Goal: Transaction & Acquisition: Download file/media

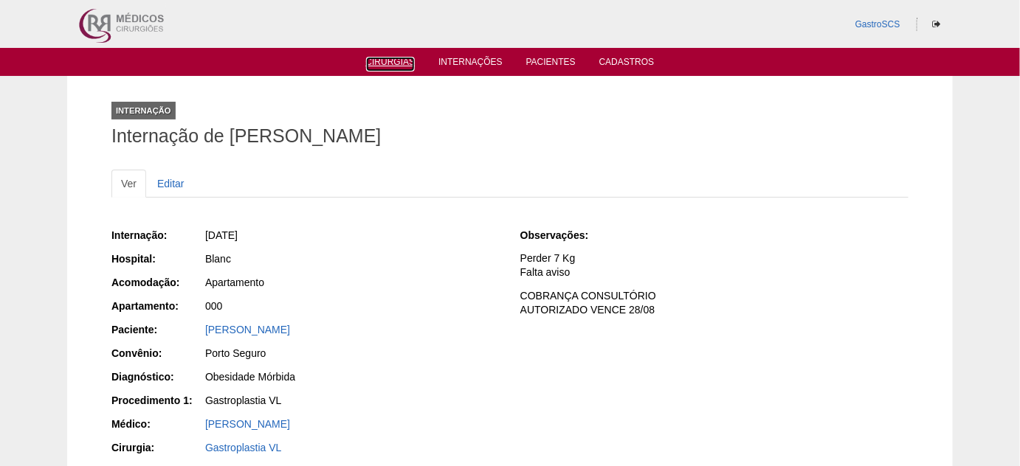
click at [405, 69] on ul "Cirurgias Internações Pacientes Cadastros" at bounding box center [510, 62] width 1020 height 28
click at [405, 69] on link "Cirurgias" at bounding box center [390, 64] width 49 height 15
click at [400, 62] on link "Cirurgias" at bounding box center [390, 63] width 49 height 13
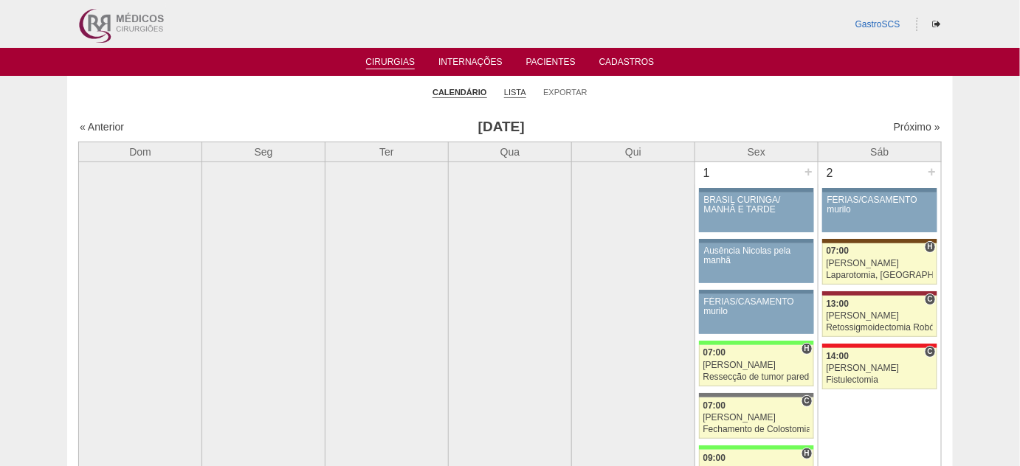
click at [509, 90] on link "Lista" at bounding box center [515, 92] width 22 height 11
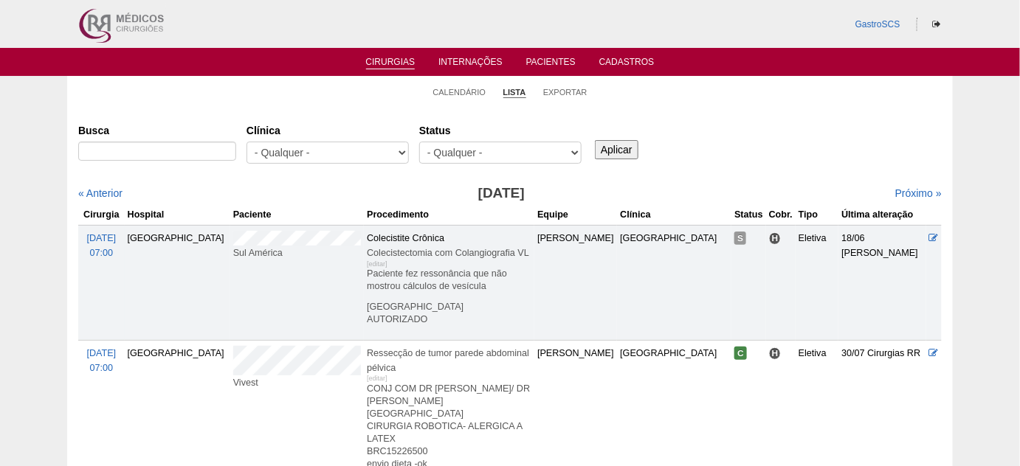
click at [323, 169] on div "- Qualquer - 6R Alphaville Assunção Bartira Brasil Christovão da Gama Cruz Azul…" at bounding box center [328, 157] width 162 height 30
drag, startPoint x: 325, startPoint y: 151, endPoint x: 325, endPoint y: 161, distance: 9.6
click at [325, 151] on select "- Qualquer - 6R Alphaville Assunção Bartira Brasil Christovão da Gama Cruz Azul…" at bounding box center [328, 153] width 162 height 22
select select "22"
click at [247, 142] on select "- Qualquer - 6R Alphaville Assunção Bartira Brasil Christovão da Gama Cruz Azul…" at bounding box center [328, 153] width 162 height 22
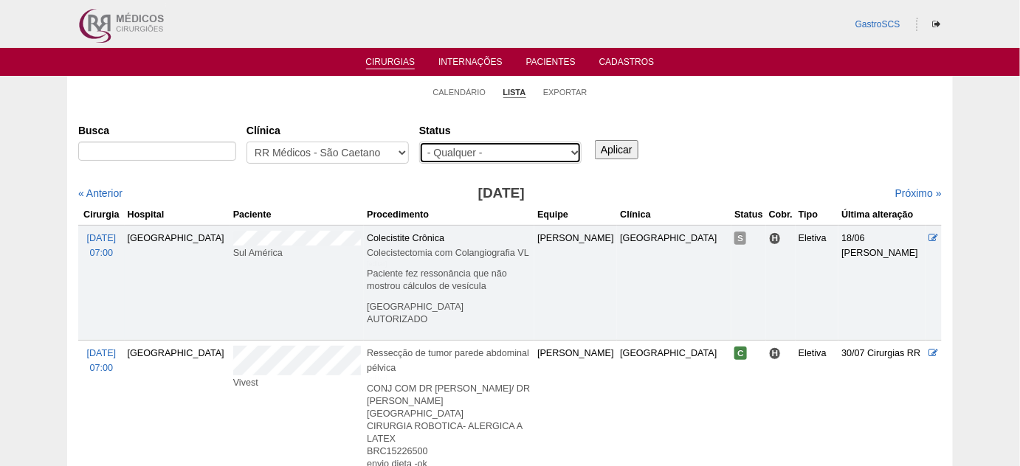
click at [545, 147] on select "- Qualquer - Reservada Confirmada Suspensa Cancelada" at bounding box center [500, 153] width 162 height 22
select select "conf"
click at [419, 142] on select "- Qualquer - Reservada Confirmada Suspensa Cancelada" at bounding box center [500, 153] width 162 height 22
click at [610, 161] on div "Busca Clínica - Qualquer - 6R Alphaville Assunção Bartira Brasil Christovão da …" at bounding box center [510, 144] width 864 height 53
click at [612, 156] on input "Aplicar" at bounding box center [617, 149] width 44 height 19
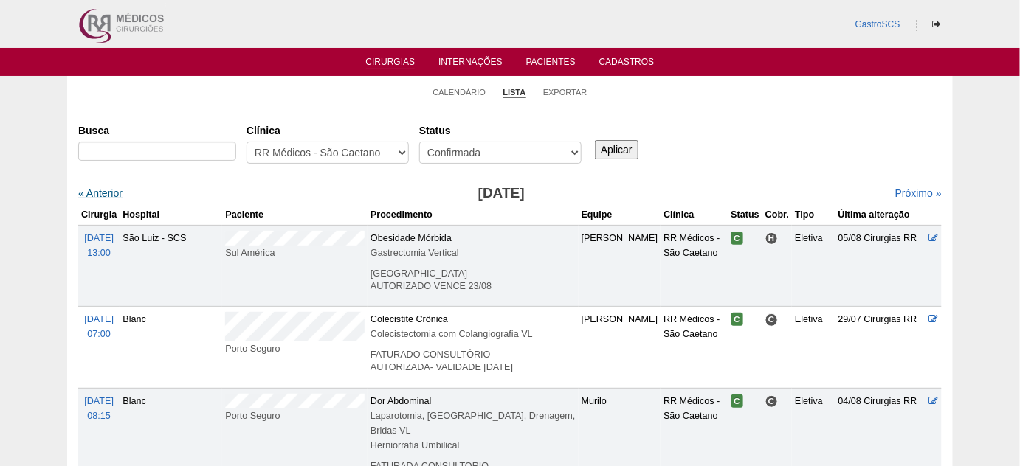
click at [98, 194] on link "« Anterior" at bounding box center [100, 193] width 44 height 12
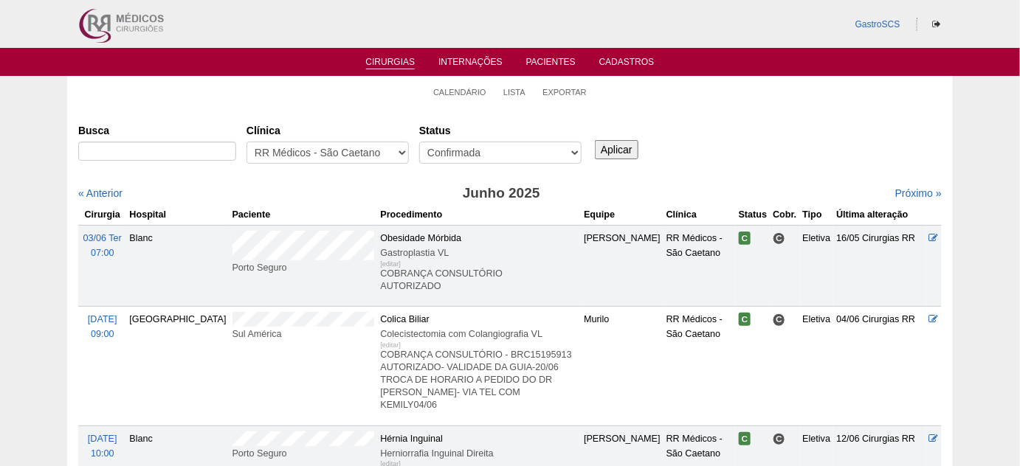
click at [98, 194] on link "« Anterior" at bounding box center [100, 193] width 44 height 12
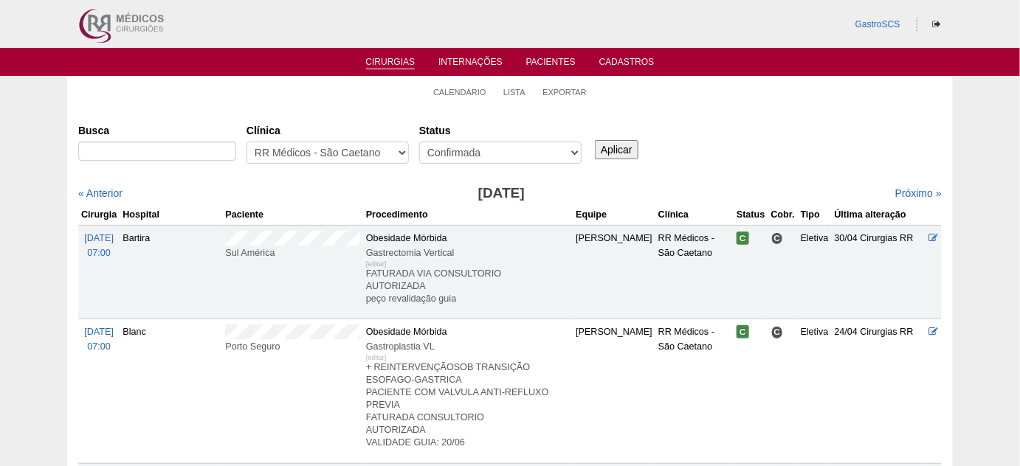
click at [98, 194] on link "« Anterior" at bounding box center [100, 193] width 44 height 12
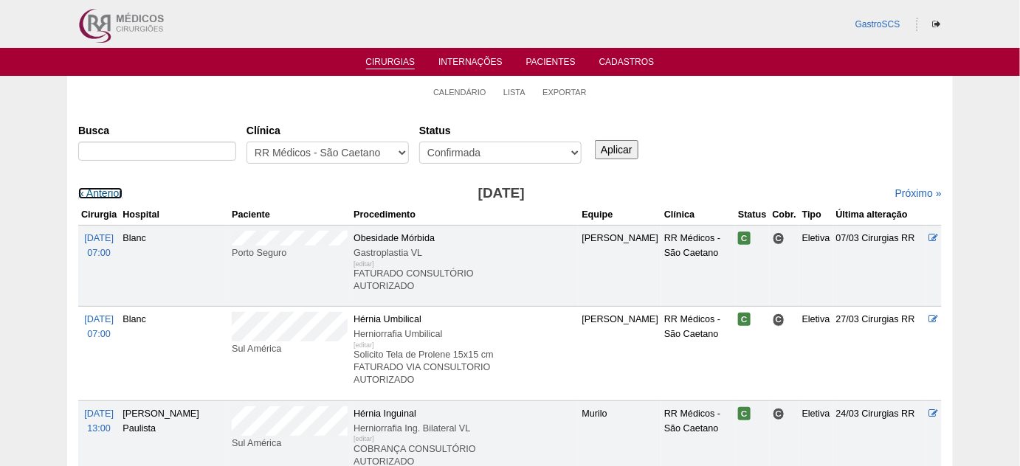
click at [98, 194] on link "« Anterior" at bounding box center [100, 193] width 44 height 12
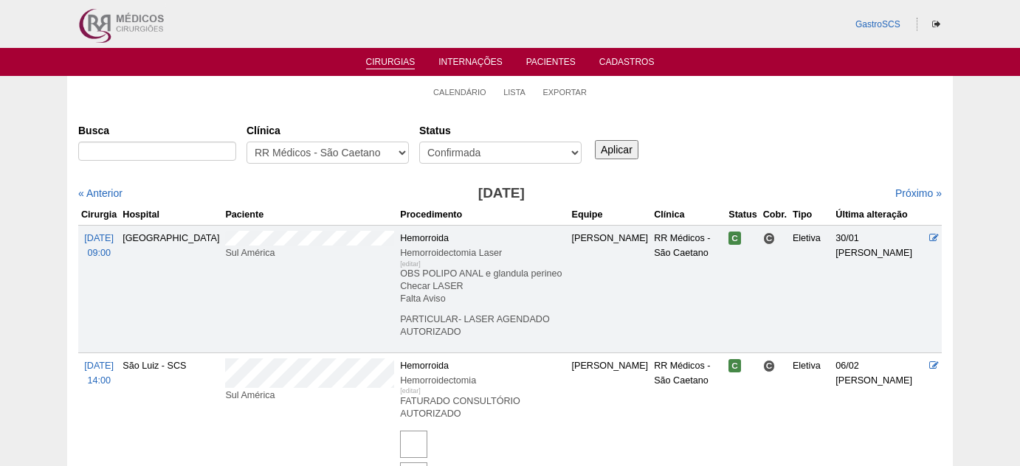
click at [98, 194] on link "« Anterior" at bounding box center [100, 193] width 44 height 12
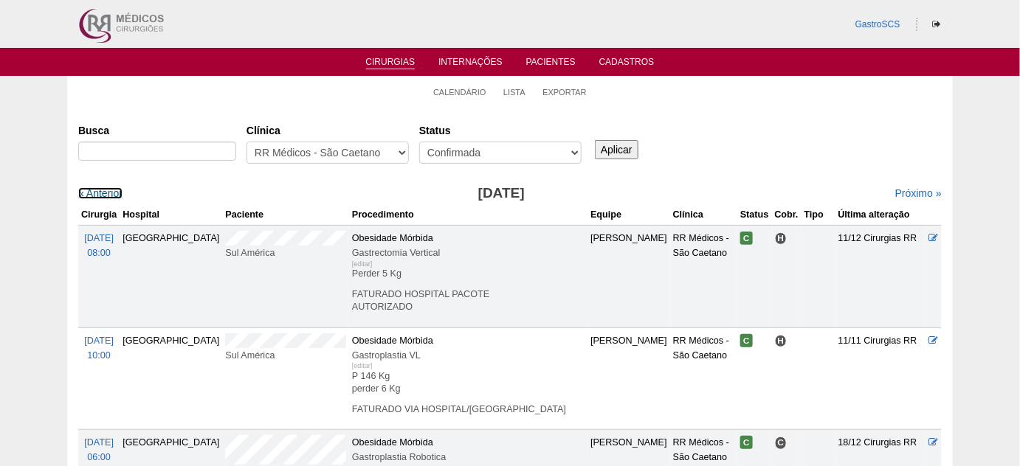
click at [98, 194] on link "« Anterior" at bounding box center [100, 193] width 44 height 12
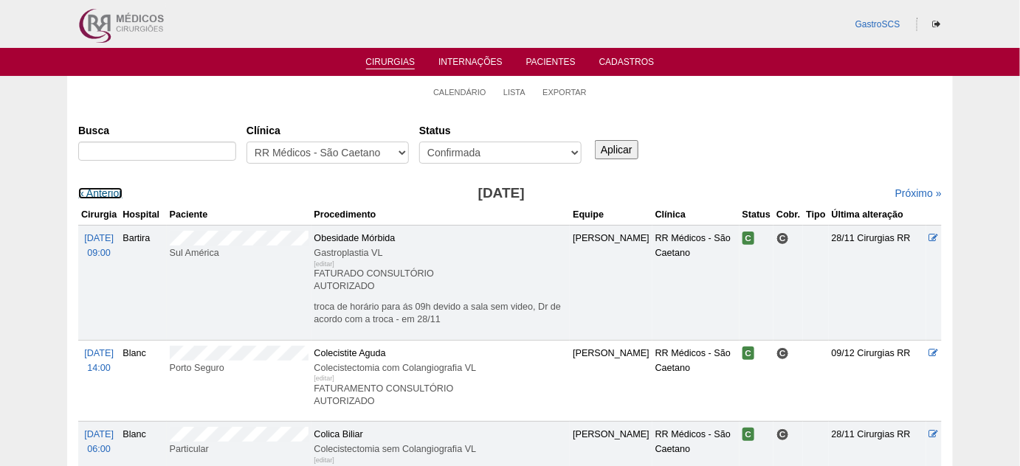
click at [98, 194] on link "« Anterior" at bounding box center [100, 193] width 44 height 12
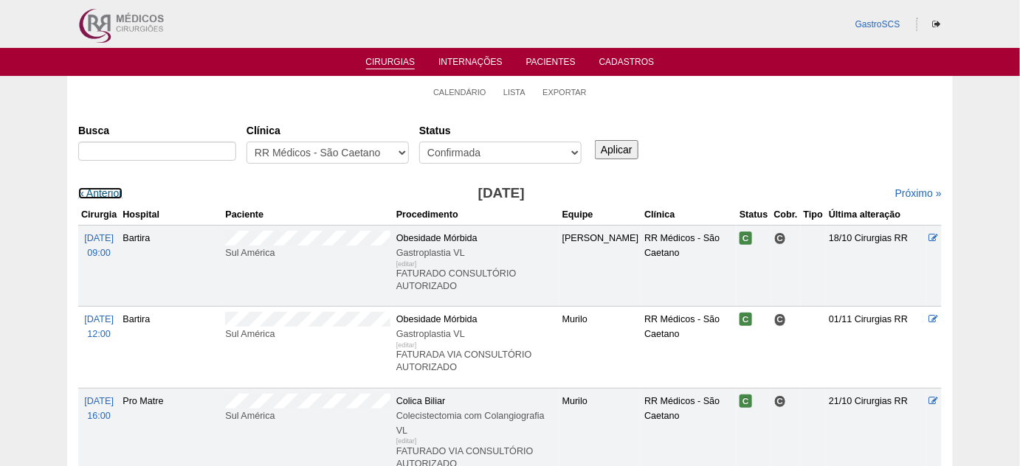
click at [98, 194] on link "« Anterior" at bounding box center [100, 193] width 44 height 12
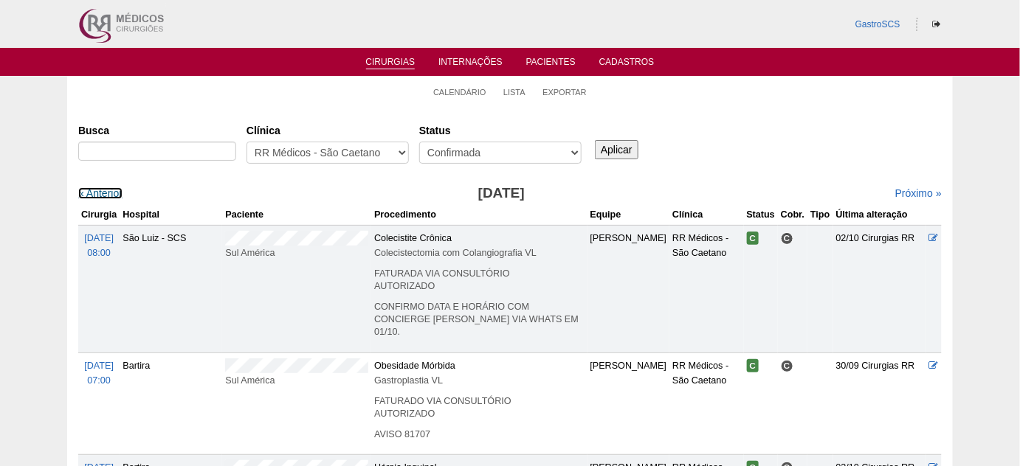
click at [98, 194] on link "« Anterior" at bounding box center [100, 193] width 44 height 12
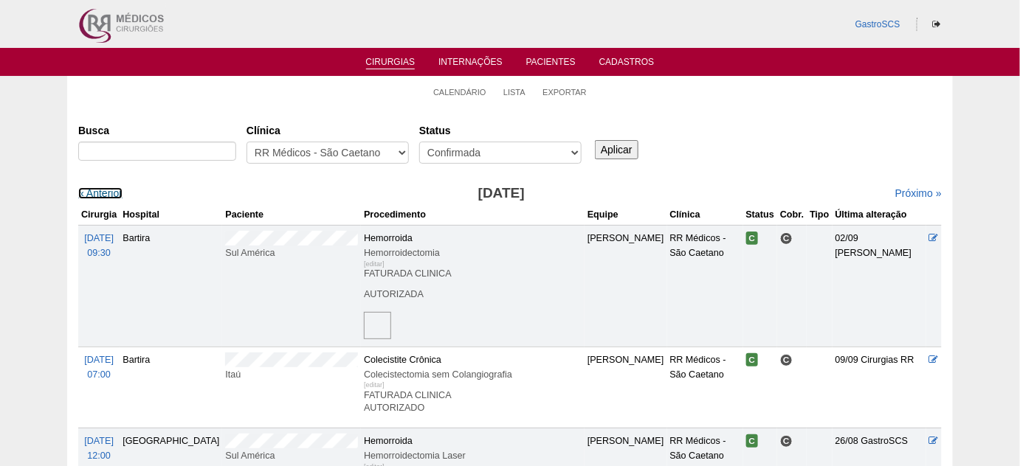
click at [98, 194] on link "« Anterior" at bounding box center [100, 193] width 44 height 12
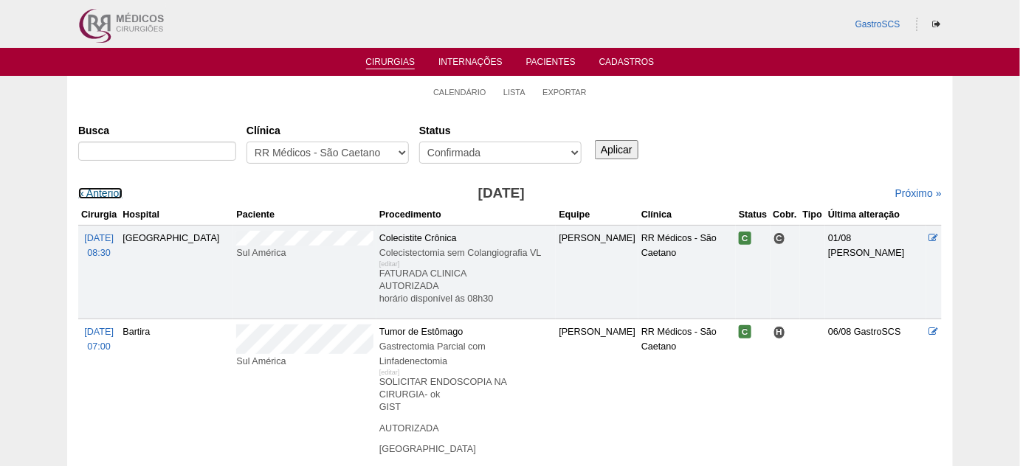
click at [98, 194] on link "« Anterior" at bounding box center [100, 193] width 44 height 12
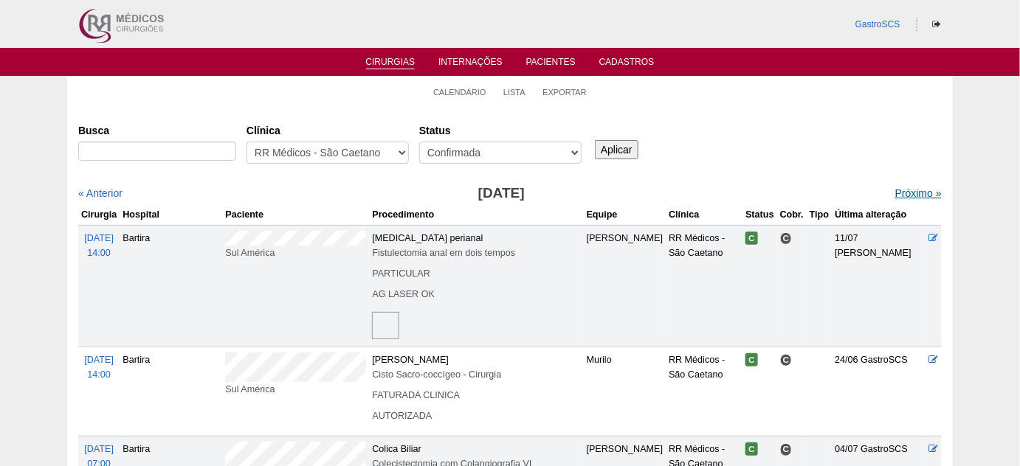
click at [898, 197] on link "Próximo »" at bounding box center [918, 193] width 47 height 12
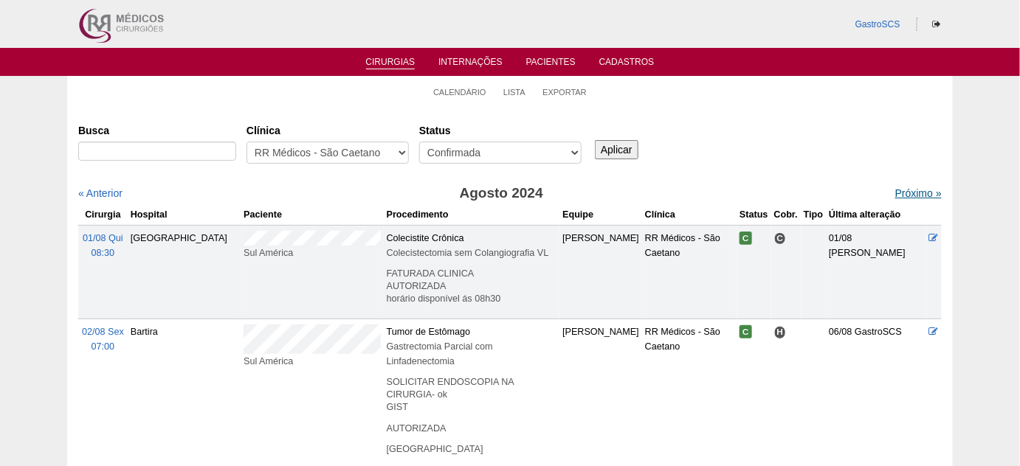
click at [905, 188] on link "Próximo »" at bounding box center [918, 193] width 47 height 12
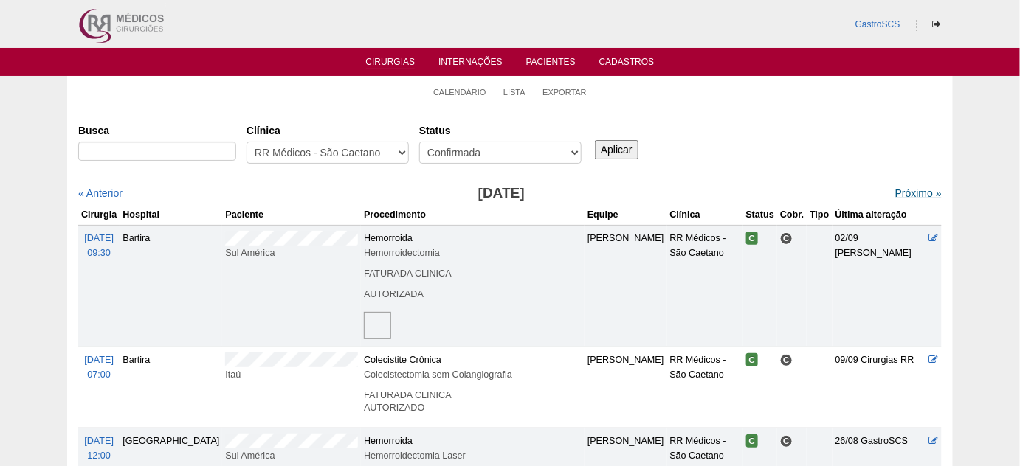
click at [901, 193] on link "Próximo »" at bounding box center [918, 193] width 47 height 12
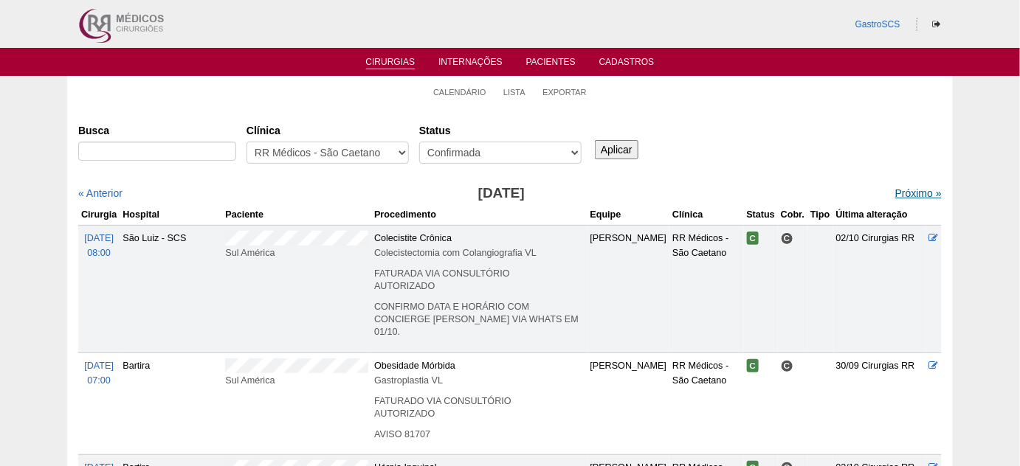
click at [899, 193] on link "Próximo »" at bounding box center [918, 193] width 47 height 12
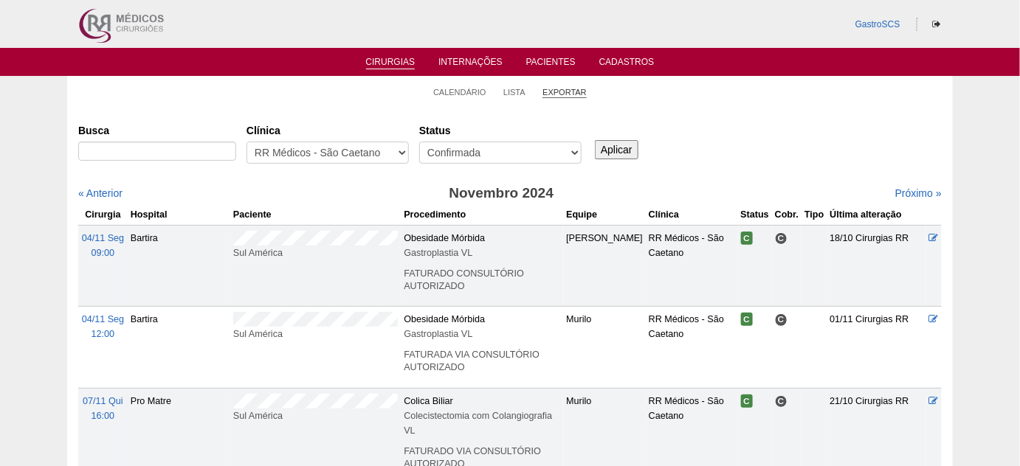
click at [564, 88] on link "Exportar" at bounding box center [565, 92] width 44 height 11
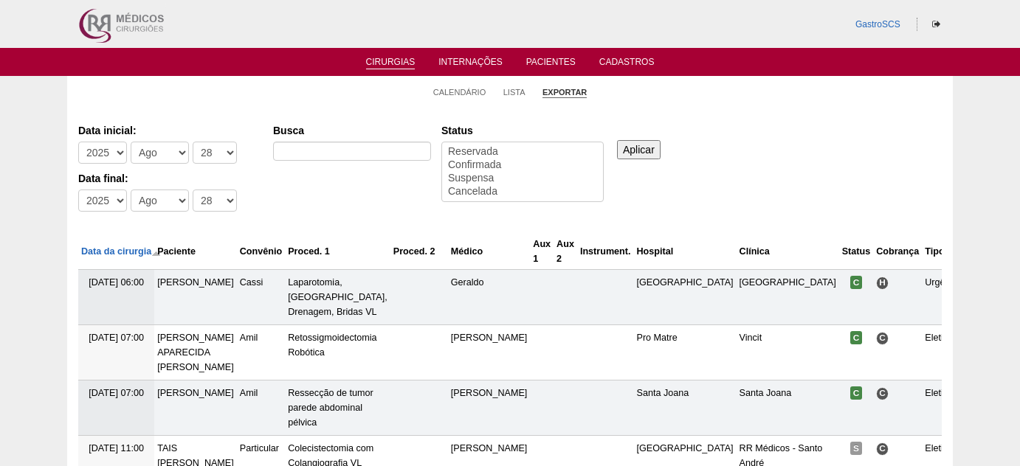
select select
click at [114, 154] on select "-Ano 2011 2012 2013 2014 2015 2016 2017 2018 2019 2020 2021 2022 2023 2024 2025…" at bounding box center [102, 153] width 49 height 22
select select "2024"
click at [78, 142] on select "-Ano 2011 2012 2013 2014 2015 2016 2017 2018 2019 2020 2021 2022 2023 2024 2025…" at bounding box center [102, 153] width 49 height 22
click at [160, 151] on select "-Mês Jan Fev Mar Abr Mai Jun Jul Ago Set Out Nov Dez" at bounding box center [160, 153] width 58 height 22
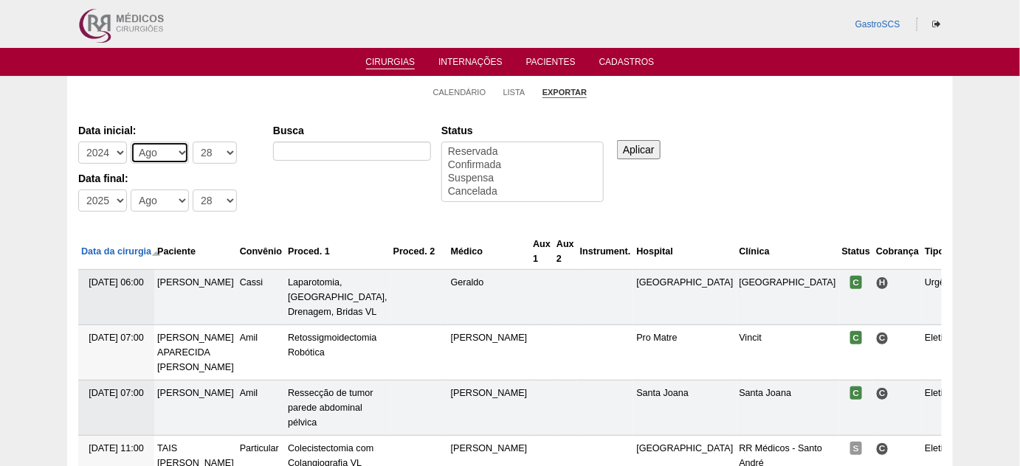
select select "1"
click at [131, 142] on select "-Mês Jan Fev Mar Abr Mai Jun Jul Ago Set Out Nov Dez" at bounding box center [160, 153] width 58 height 22
click at [199, 151] on select "-Dia 1 2 3 4 5 6 7 8 9 10 11 12 13 14 15 16 17 18 19 20 21 22 23 24 25 26 27 28…" at bounding box center [215, 153] width 44 height 22
select select "1"
click at [193, 142] on select "-Dia 1 2 3 4 5 6 7 8 9 10 11 12 13 14 15 16 17 18 19 20 21 22 23 24 25 26 27 28…" at bounding box center [215, 153] width 44 height 22
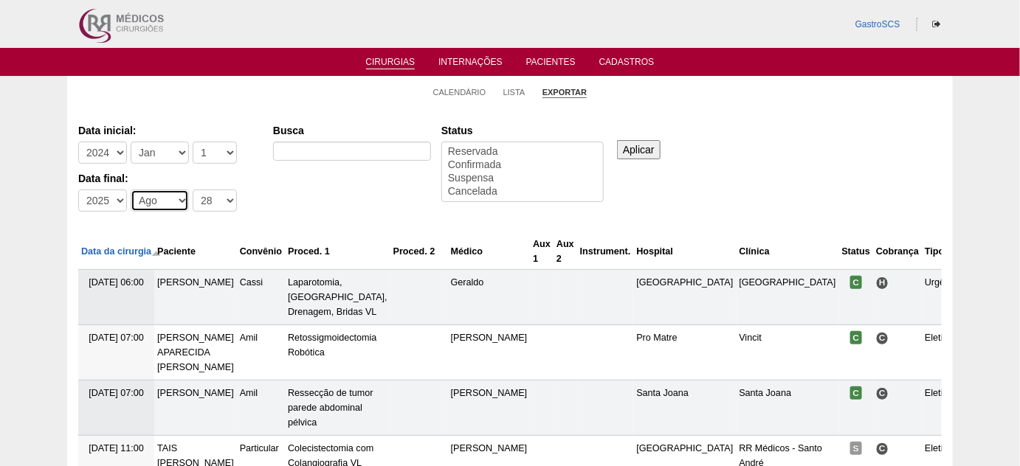
click at [172, 203] on select "-Mês Jan Fev Mar Abr Mai Jun Jul Ago Set Out Nov Dez" at bounding box center [160, 201] width 58 height 22
select select "7"
click at [131, 190] on select "-Mês Jan Fev Mar Abr Mai Jun Jul Ago Set Out Nov Dez" at bounding box center [160, 201] width 58 height 22
click at [218, 204] on select "-Dia 1 2 3 4 5 6 7 8 9 10 11 12 13 14 15 16 17 18 19 20 21 22 23 24 25 26 27 28…" at bounding box center [215, 201] width 44 height 22
select select "31"
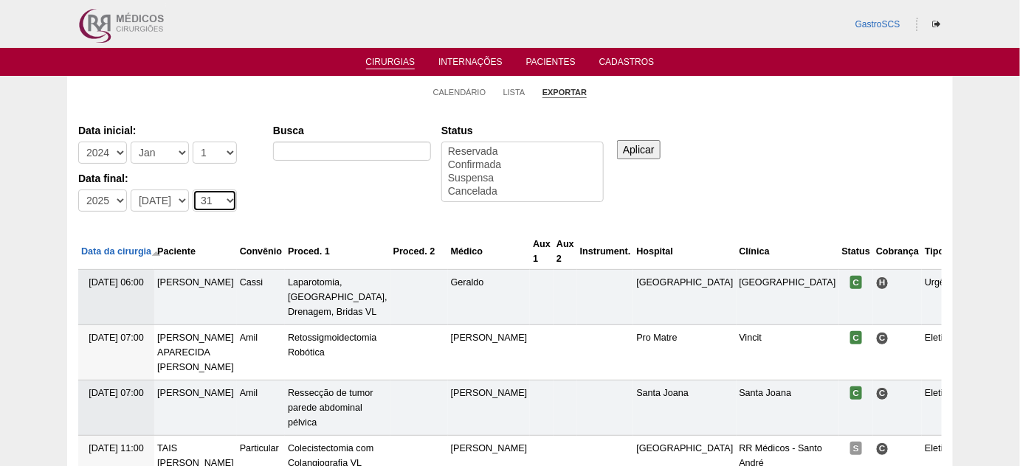
click at [193, 190] on select "-Dia 1 2 3 4 5 6 7 8 9 10 11 12 13 14 15 16 17 18 19 20 21 22 23 24 25 26 27 28…" at bounding box center [215, 201] width 44 height 22
select select "conf"
click at [510, 159] on option "Confirmada" at bounding box center [523, 165] width 152 height 13
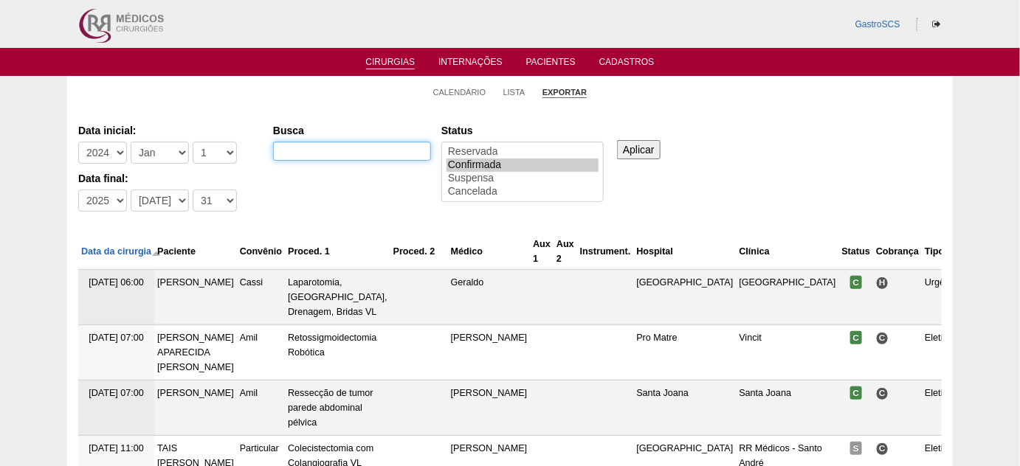
click at [391, 145] on input "Busca" at bounding box center [352, 151] width 158 height 19
type input "SÃO CAETANO"
click at [632, 141] on input "Aplicar" at bounding box center [639, 149] width 44 height 19
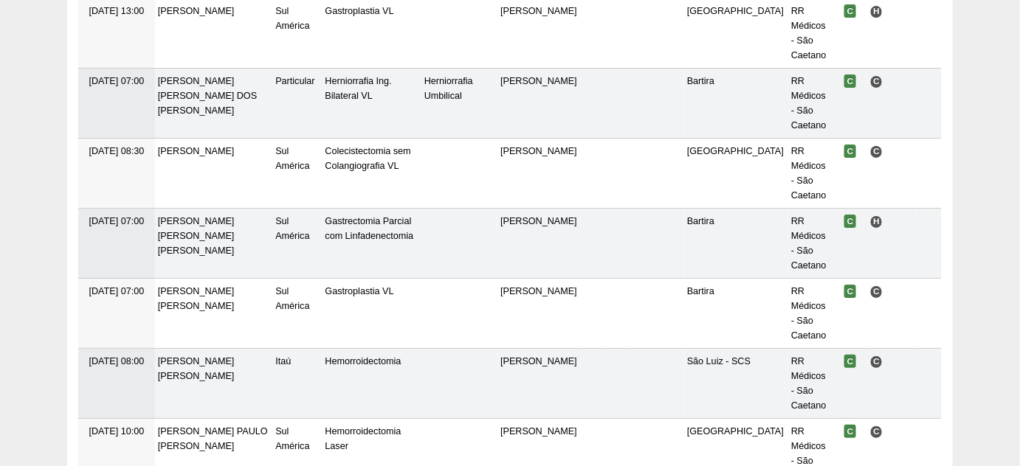
scroll to position [5537, 0]
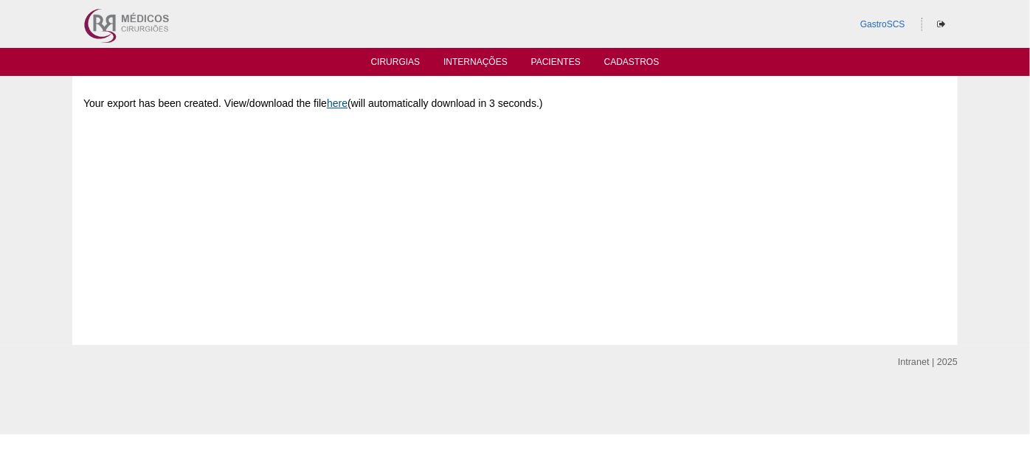
click at [346, 103] on link "here" at bounding box center [337, 103] width 21 height 12
